Goal: Task Accomplishment & Management: Use online tool/utility

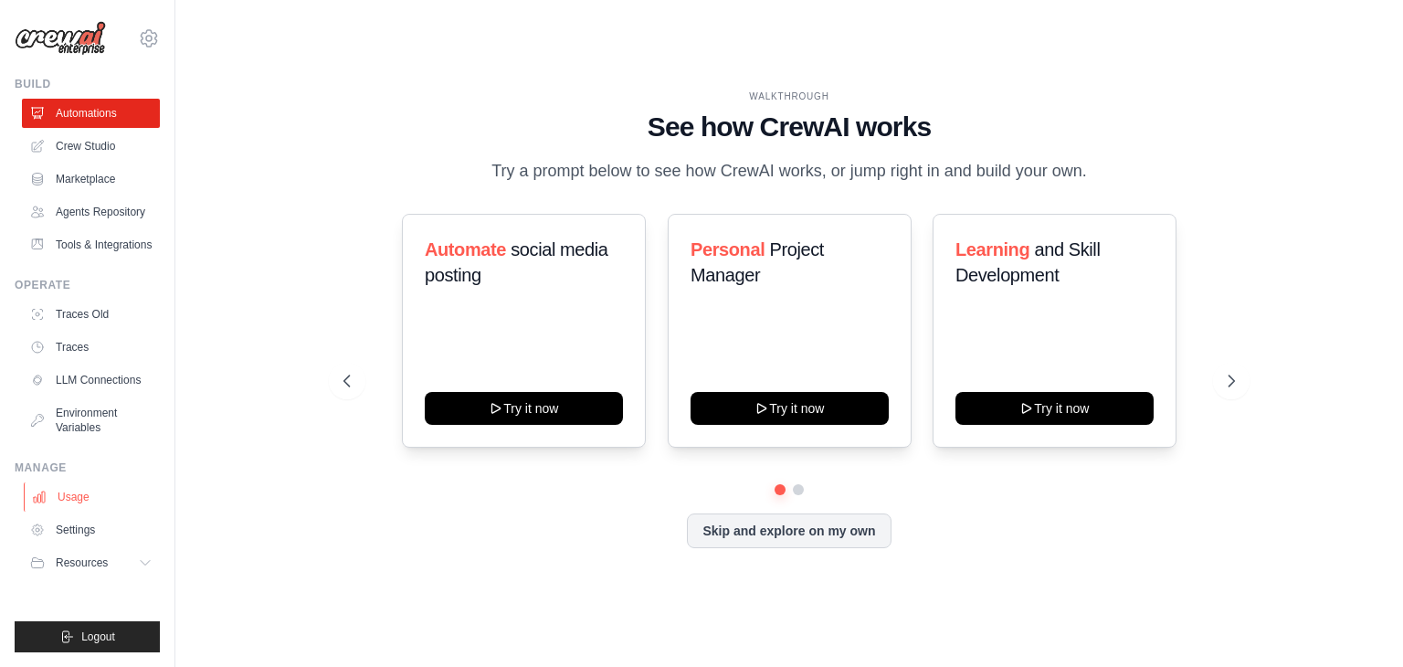
click at [90, 512] on link "Usage" at bounding box center [93, 496] width 138 height 29
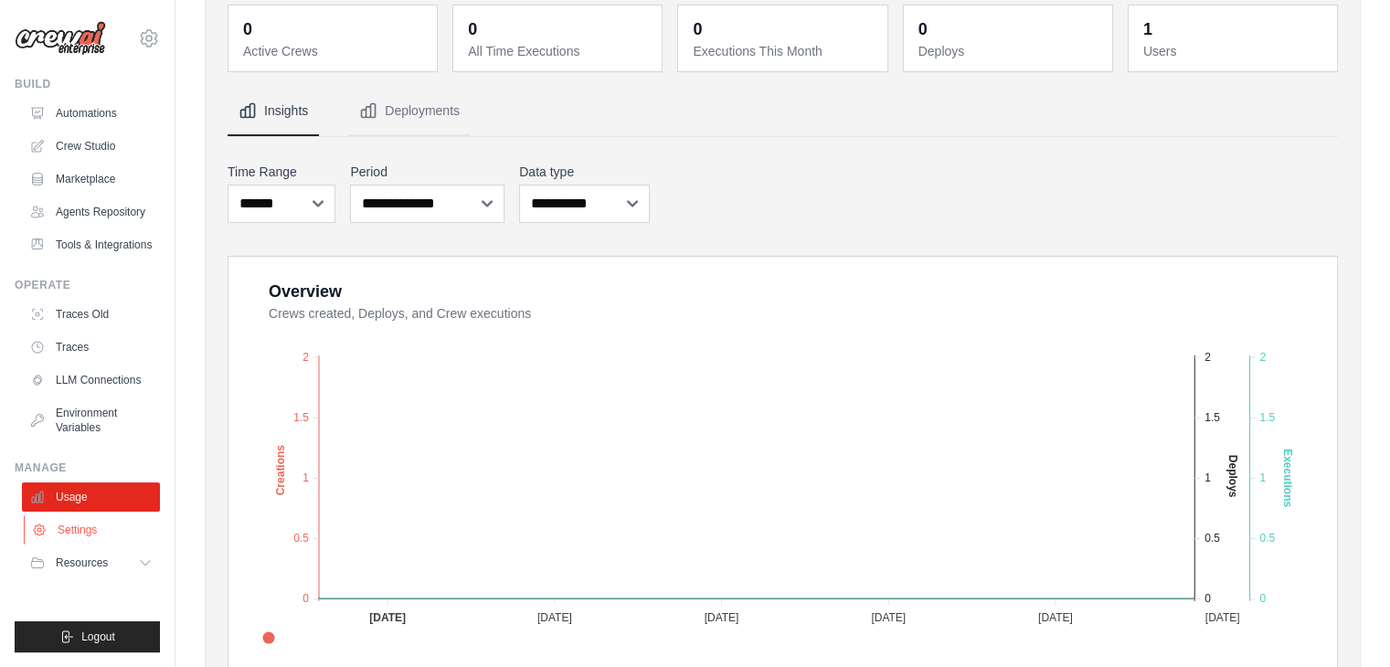
scroll to position [18, 0]
click at [90, 545] on link "Settings" at bounding box center [93, 529] width 138 height 29
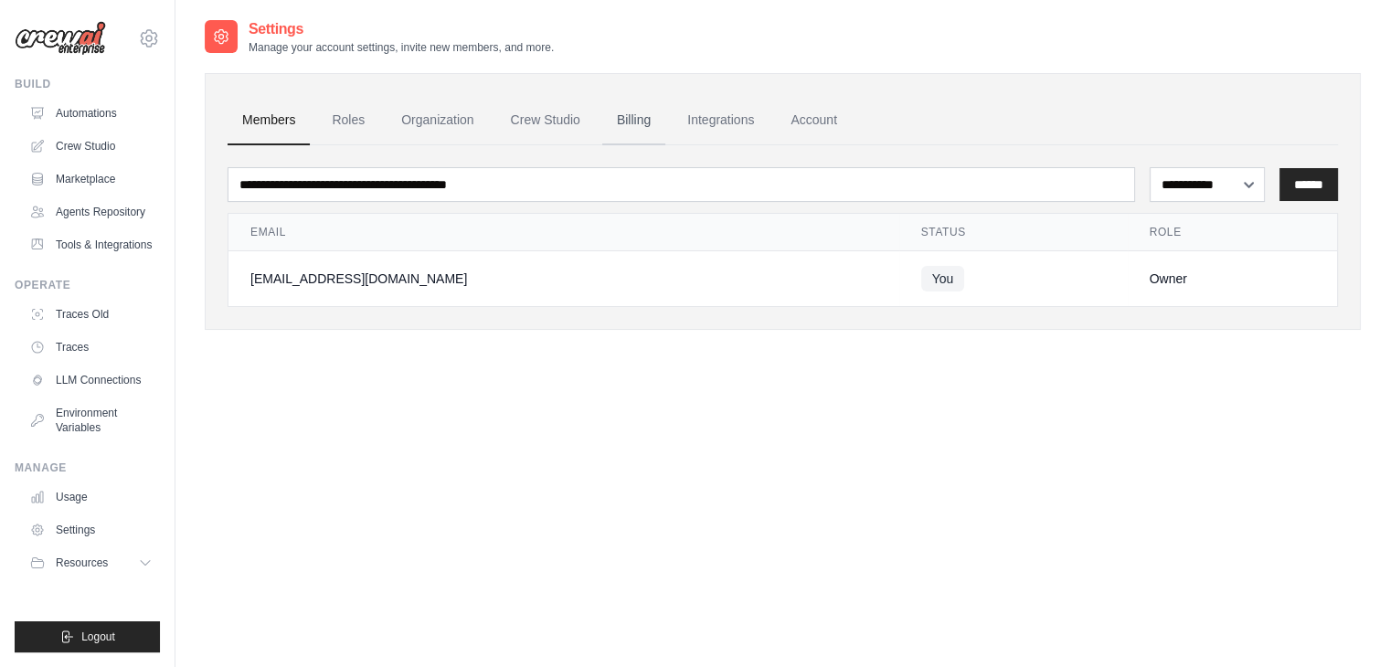
click at [665, 119] on link "Billing" at bounding box center [633, 120] width 63 height 49
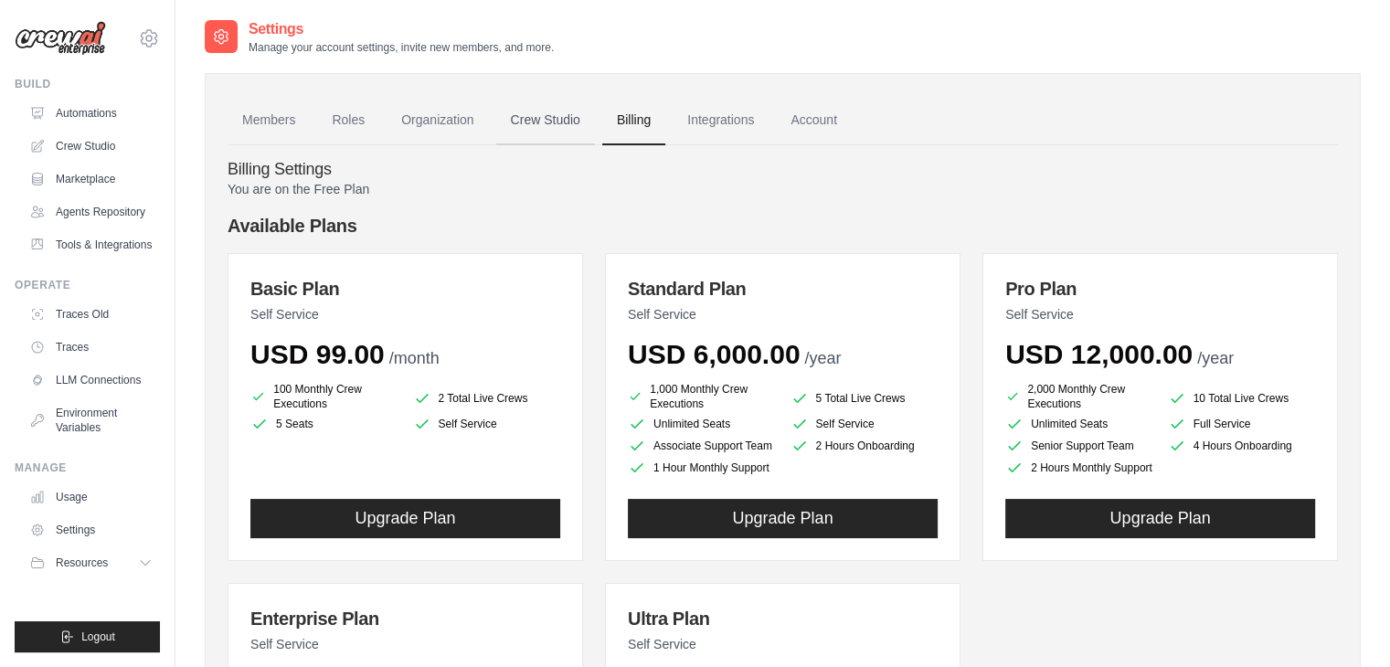
click at [574, 132] on link "Crew Studio" at bounding box center [545, 120] width 99 height 49
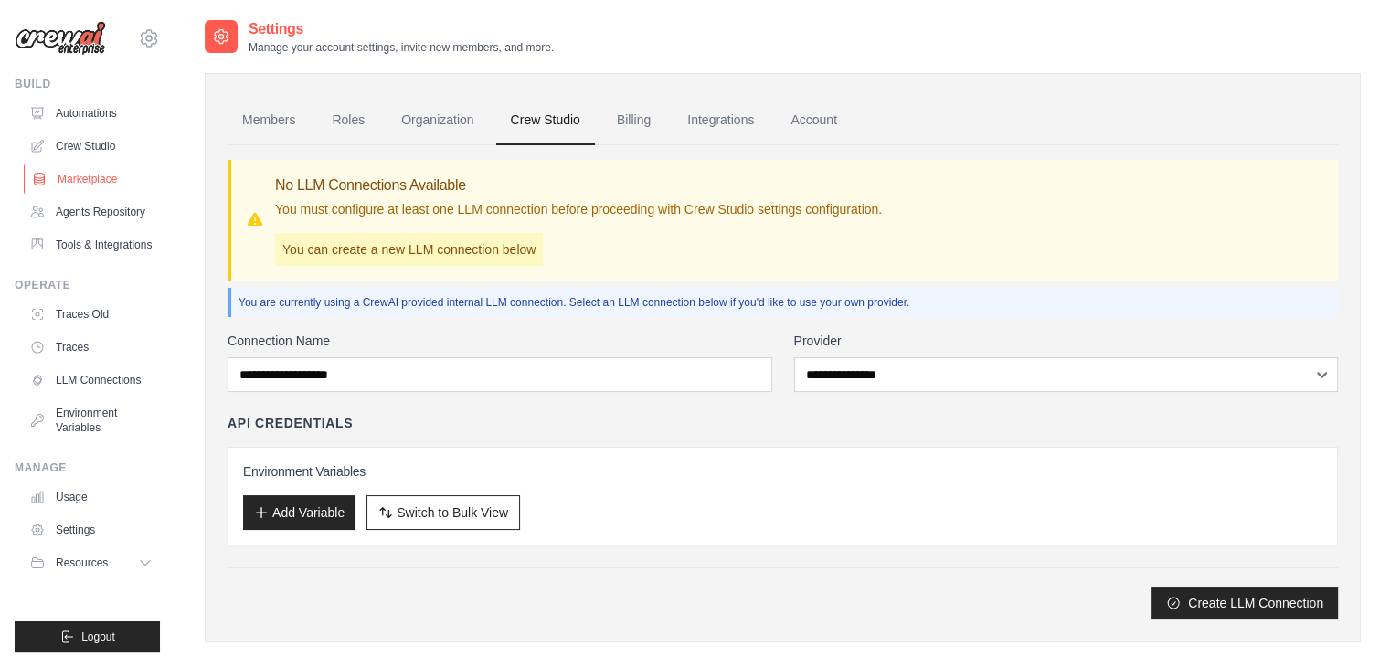
click at [93, 179] on link "Marketplace" at bounding box center [93, 178] width 138 height 29
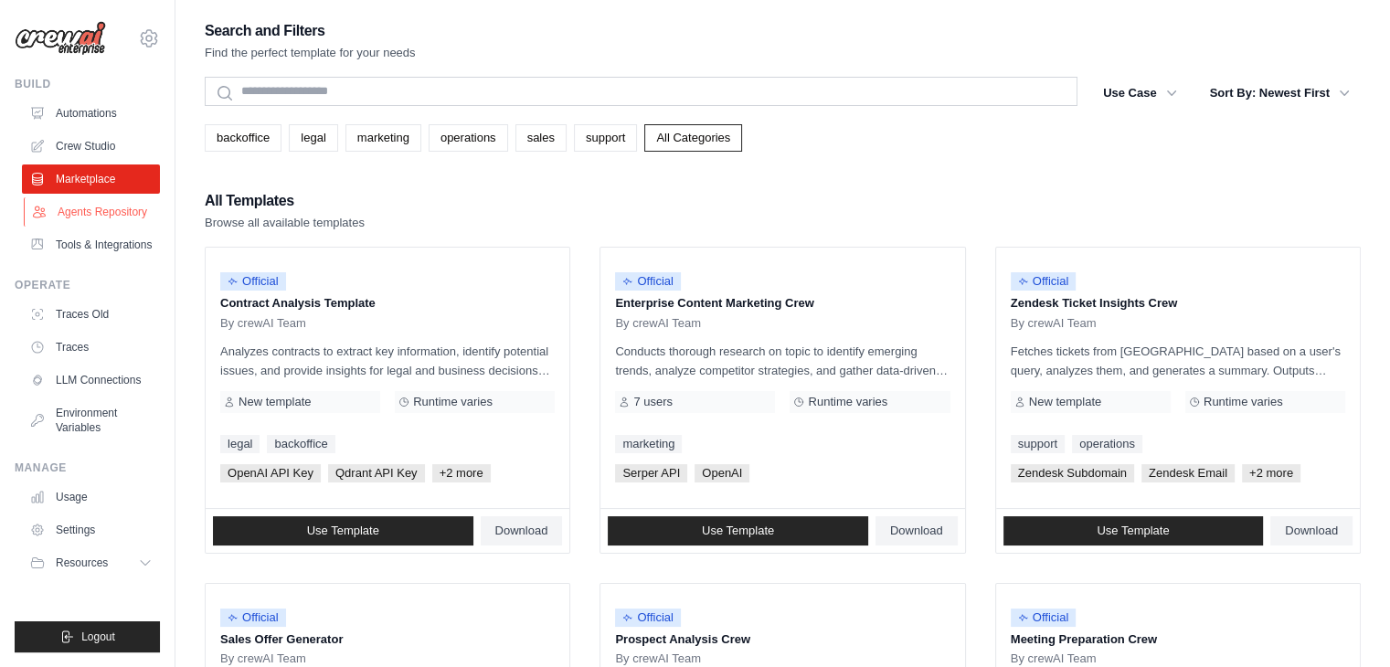
click at [103, 205] on link "Agents Repository" at bounding box center [93, 211] width 138 height 29
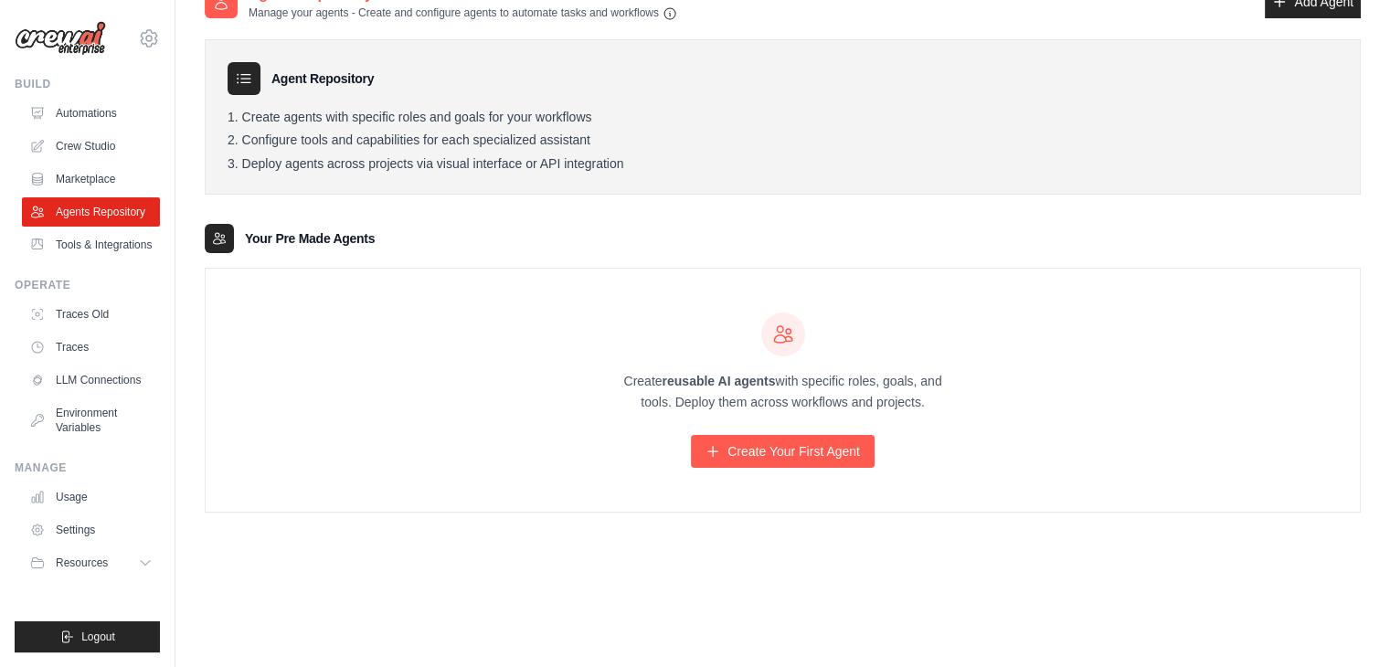
scroll to position [37, 0]
click at [117, 259] on link "Tools & Integrations" at bounding box center [93, 244] width 138 height 29
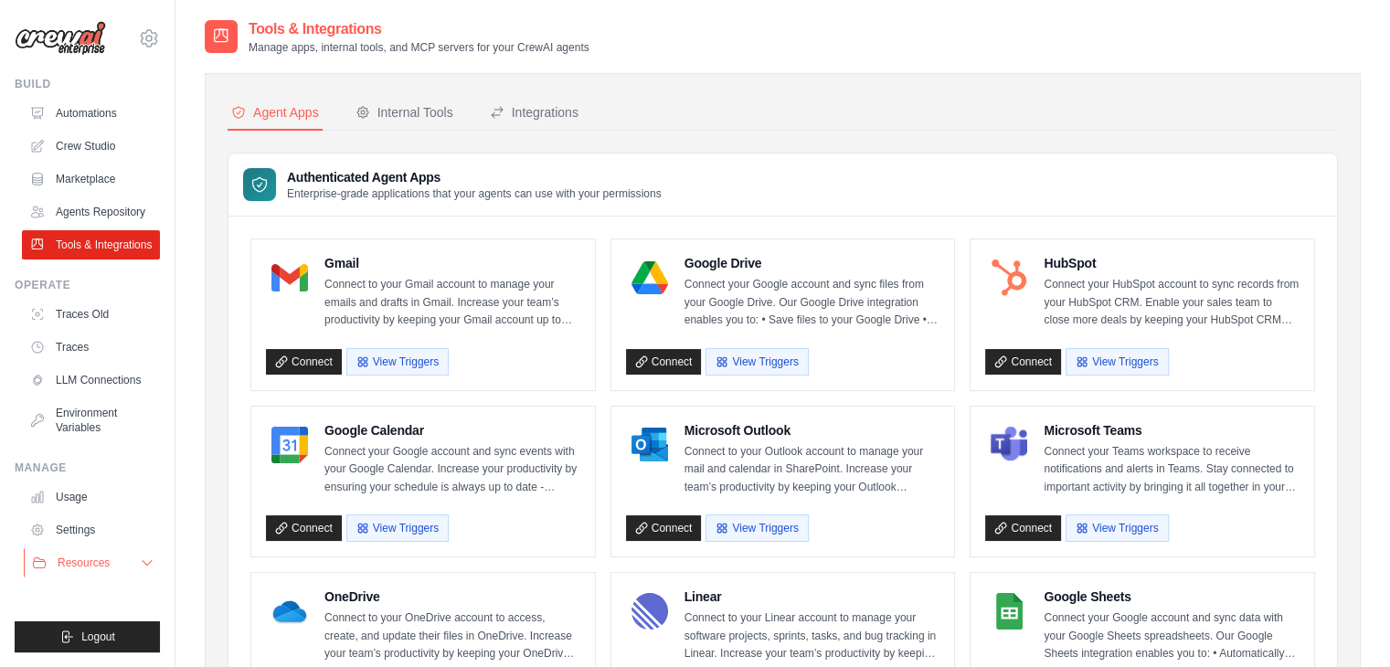
click at [124, 577] on button "Resources" at bounding box center [93, 562] width 138 height 29
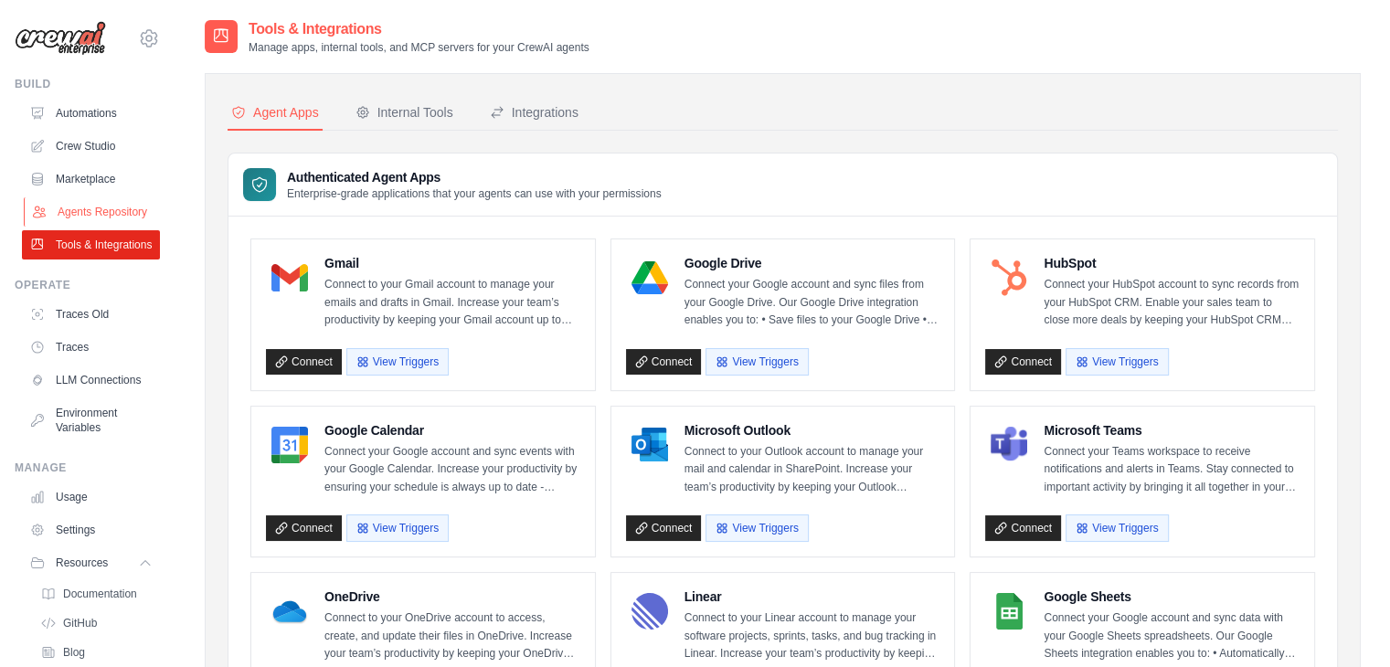
click at [84, 214] on link "Agents Repository" at bounding box center [93, 211] width 138 height 29
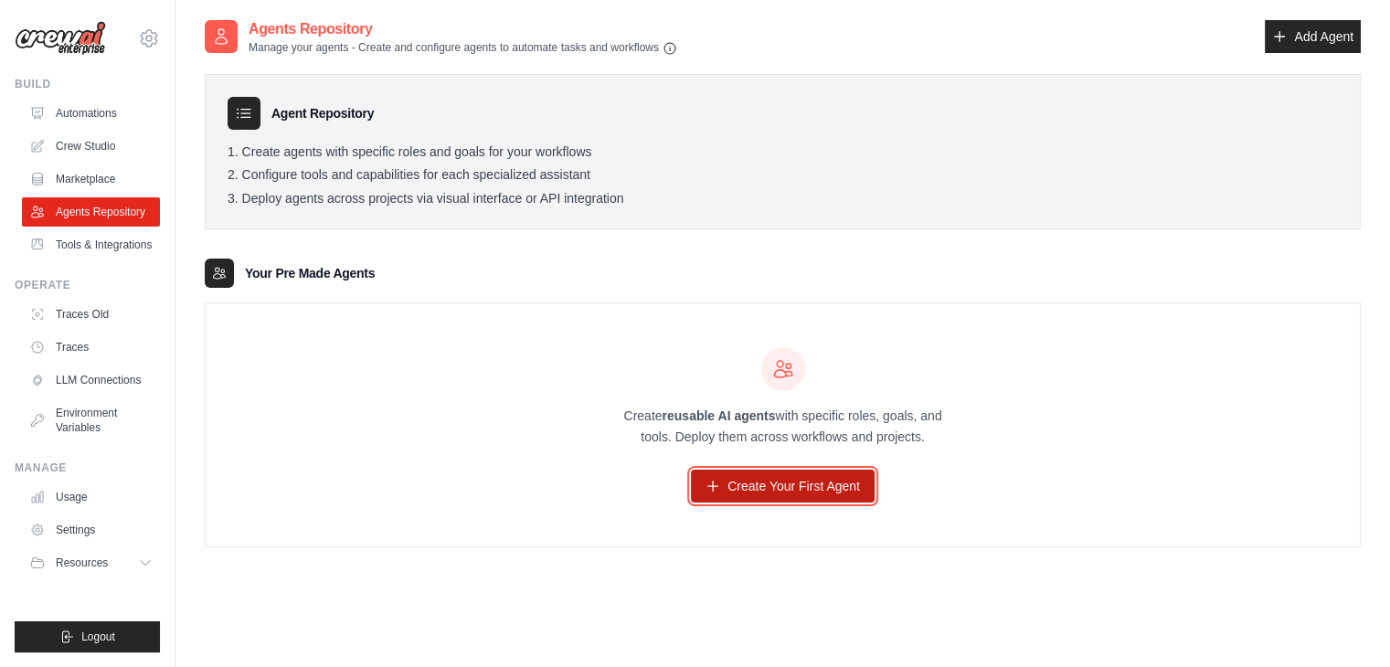
click at [741, 479] on link "Create Your First Agent" at bounding box center [783, 486] width 184 height 33
